Goal: Use online tool/utility: Utilize a website feature to perform a specific function

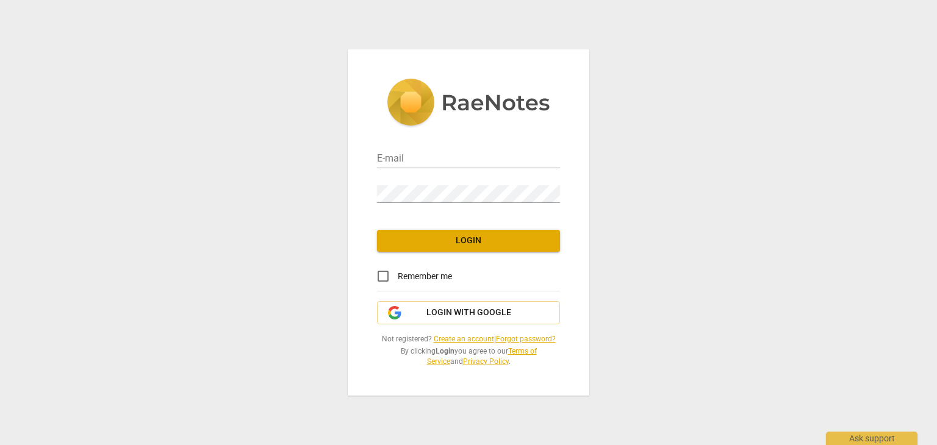
click at [476, 148] on div "E-mail" at bounding box center [468, 154] width 183 height 27
click at [474, 159] on input "email" at bounding box center [468, 160] width 183 height 18
type input "[EMAIL_ADDRESS][DOMAIN_NAME]"
click at [383, 276] on input "Remember me" at bounding box center [382, 276] width 29 height 29
checkbox input "true"
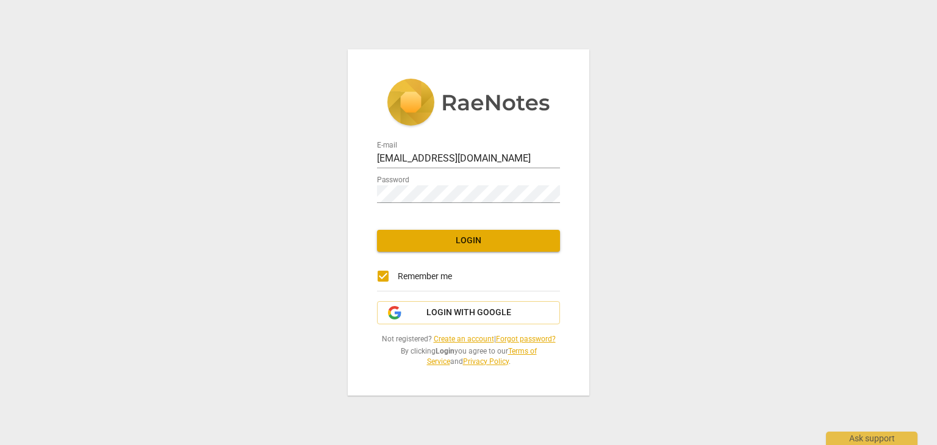
click at [435, 243] on span "Login" at bounding box center [468, 241] width 163 height 12
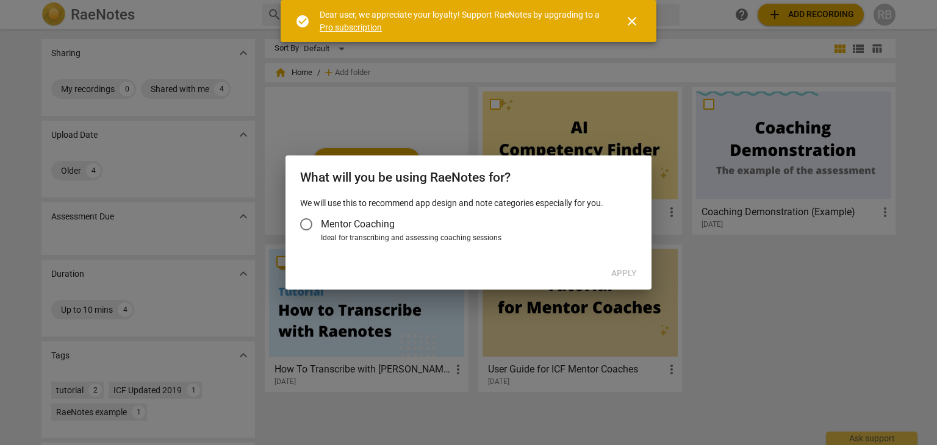
click at [311, 223] on input "Mentor Coaching" at bounding box center [306, 224] width 29 height 29
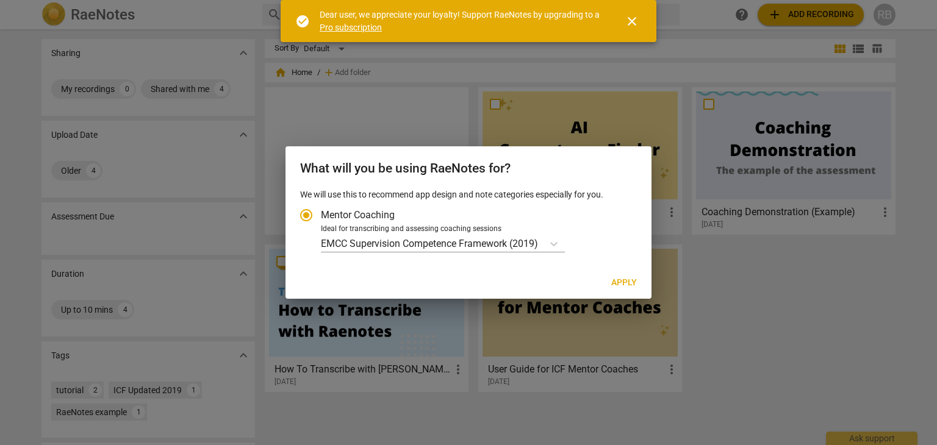
click at [436, 240] on p "EMCC Supervision Competence Framework (2019)" at bounding box center [429, 244] width 217 height 14
click at [0, 0] on input "Ideal for transcribing and assessing coaching sessions EMCC Supervision Compete…" at bounding box center [0, 0] width 0 height 0
click at [412, 251] on div "EMCC Supervision Competence Framework (2019)" at bounding box center [432, 244] width 222 height 18
click at [0, 0] on input "Ideal for transcribing and assessing coaching sessions option EMCC Supervision …" at bounding box center [0, 0] width 0 height 0
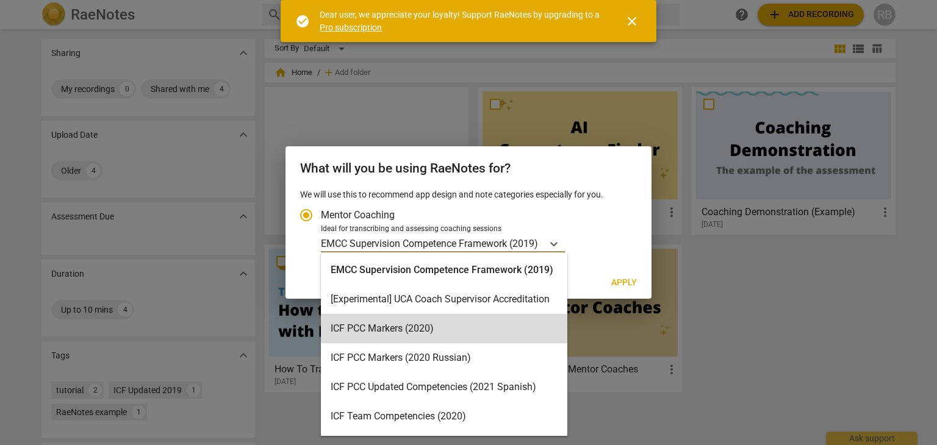
click at [414, 329] on div "ICF PCC Markers (2020)" at bounding box center [444, 328] width 246 height 29
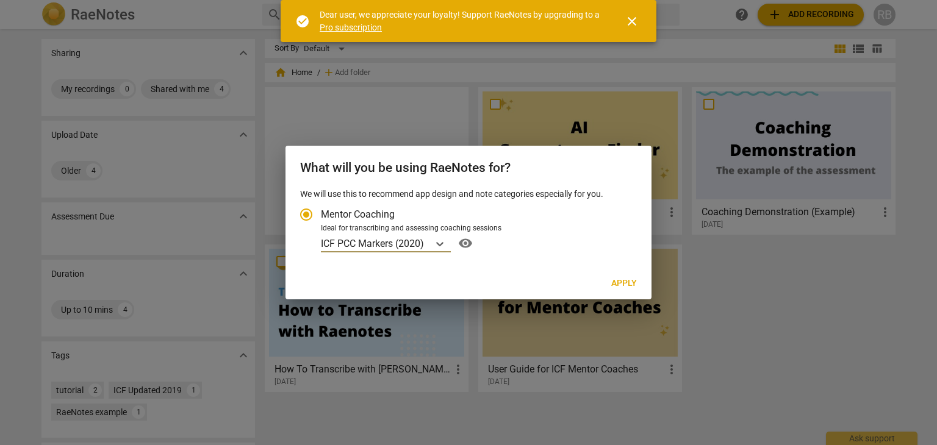
click at [632, 280] on span "Apply" at bounding box center [624, 284] width 26 height 12
radio input "false"
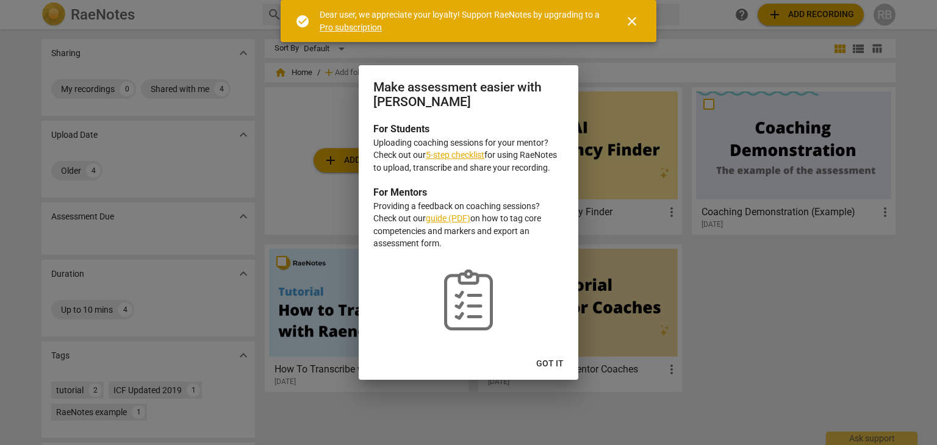
click at [547, 363] on span "Got it" at bounding box center [549, 364] width 27 height 12
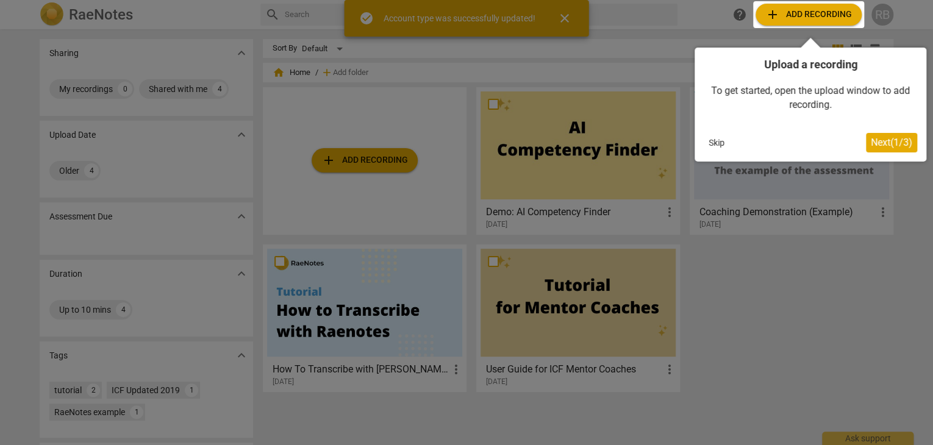
click at [364, 159] on div at bounding box center [466, 222] width 933 height 445
click at [712, 140] on button "Skip" at bounding box center [717, 143] width 26 height 18
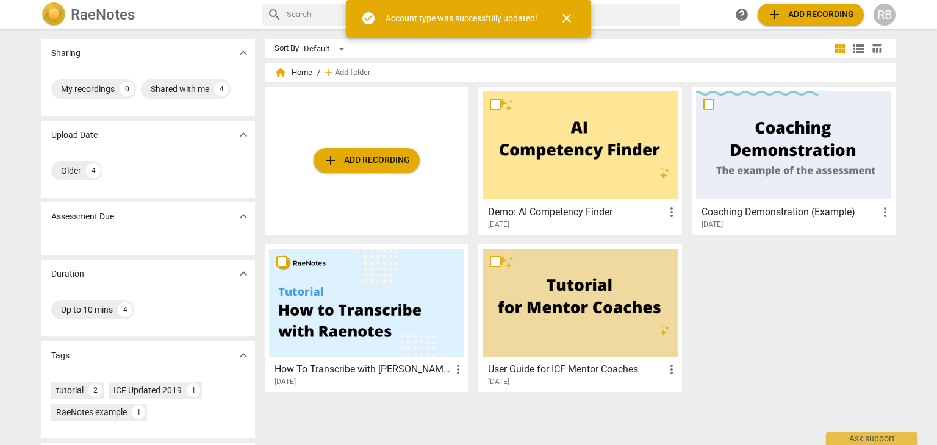
click at [372, 157] on span "add Add recording" at bounding box center [366, 160] width 87 height 15
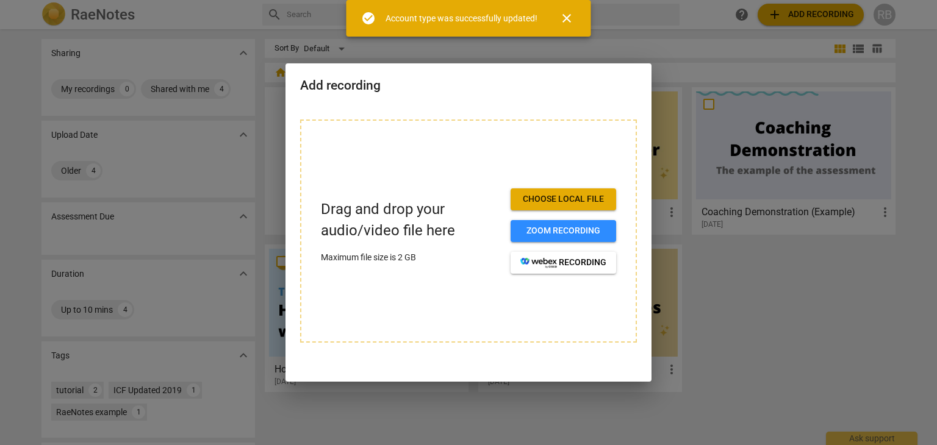
click at [545, 201] on span "Choose local file" at bounding box center [563, 199] width 86 height 12
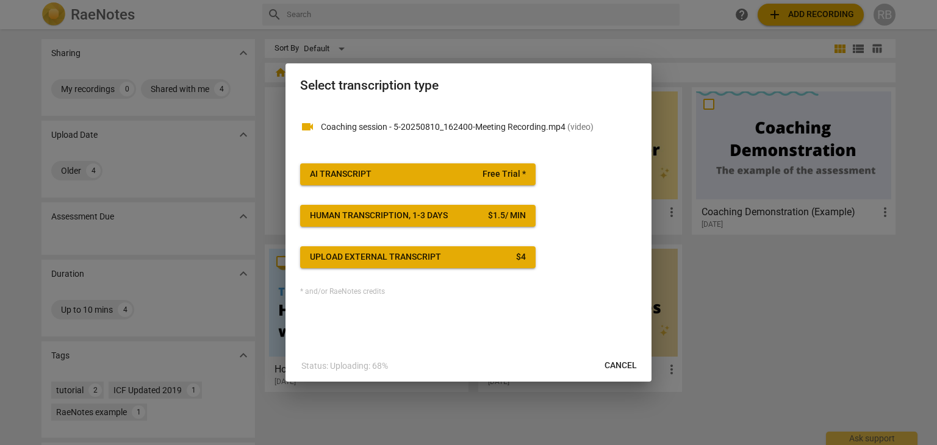
click at [373, 176] on span "AI Transcript Free Trial *" at bounding box center [418, 174] width 216 height 12
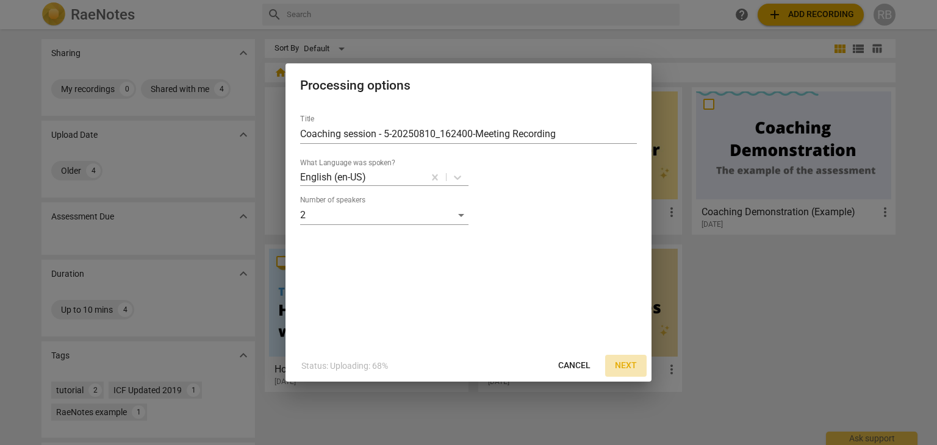
click at [631, 365] on span "Next" at bounding box center [626, 366] width 22 height 12
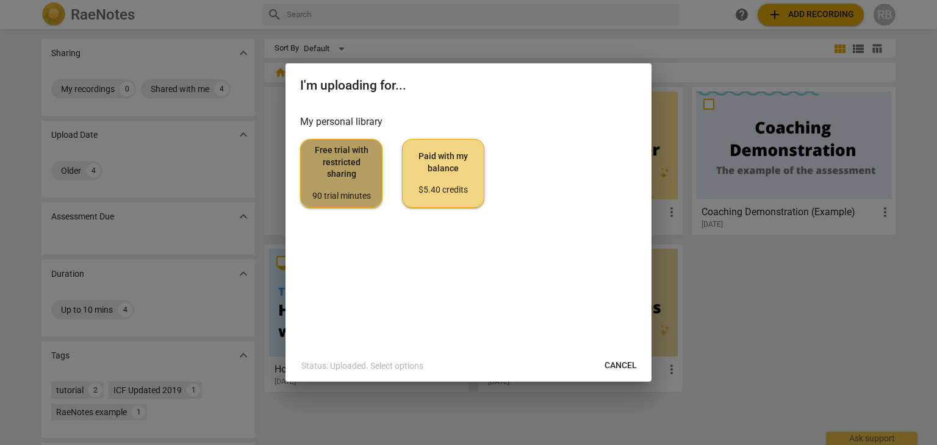
click at [339, 191] on div "90 trial minutes" at bounding box center [341, 196] width 62 height 12
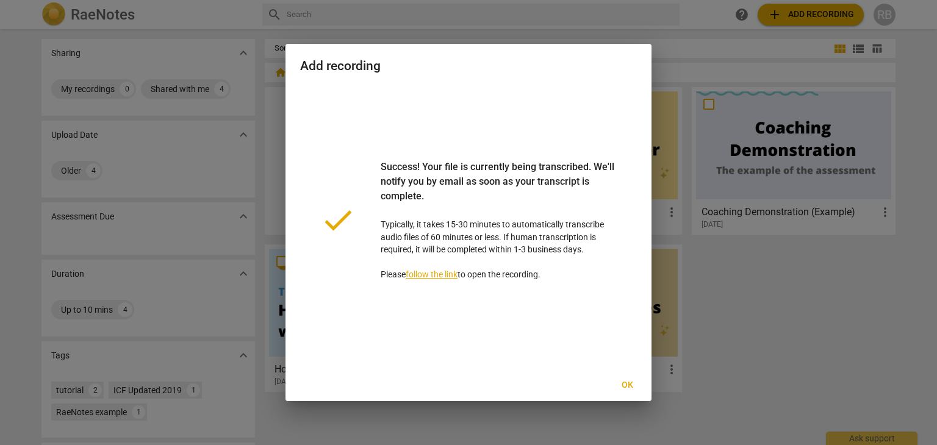
click at [442, 273] on link "follow the link" at bounding box center [432, 275] width 52 height 10
